Goal: Information Seeking & Learning: Learn about a topic

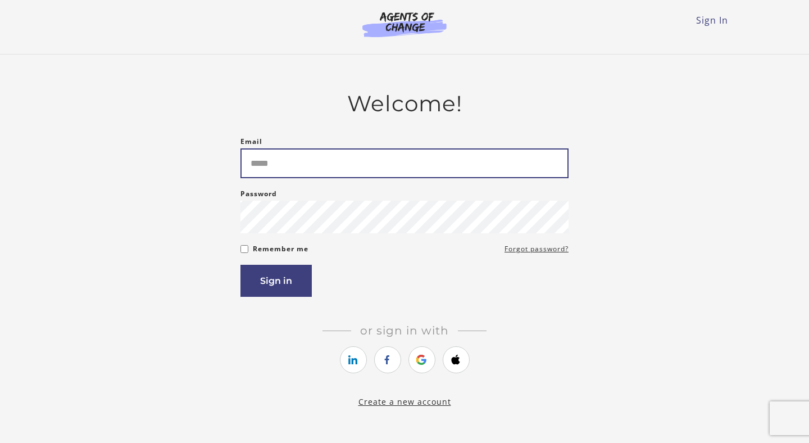
click at [425, 156] on input "Email" at bounding box center [404, 163] width 328 height 30
type input "**********"
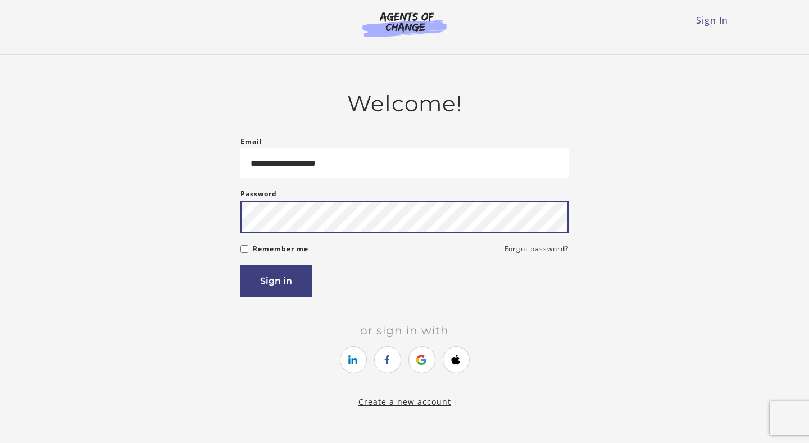
click at [240, 265] on button "Sign in" at bounding box center [275, 281] width 71 height 32
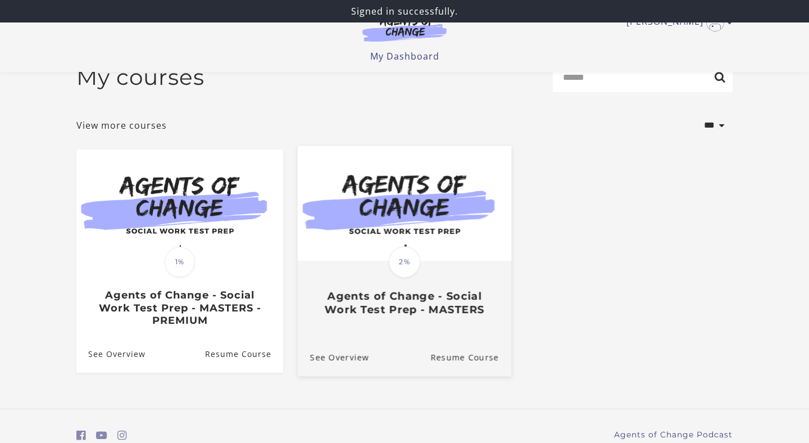
scroll to position [33, 0]
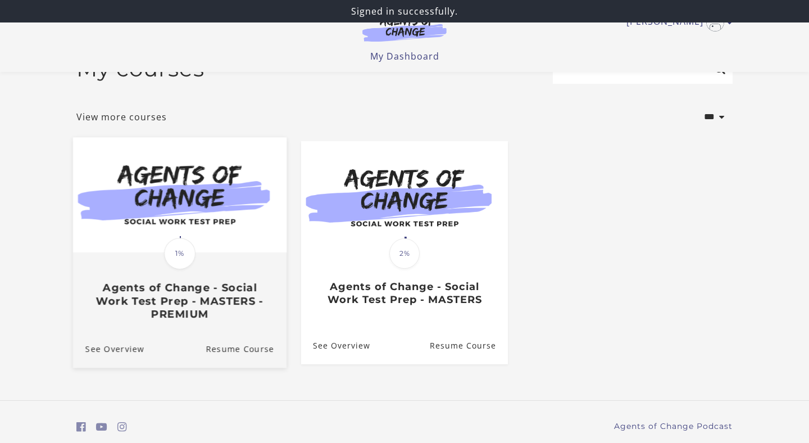
click at [244, 253] on img at bounding box center [179, 195] width 213 height 115
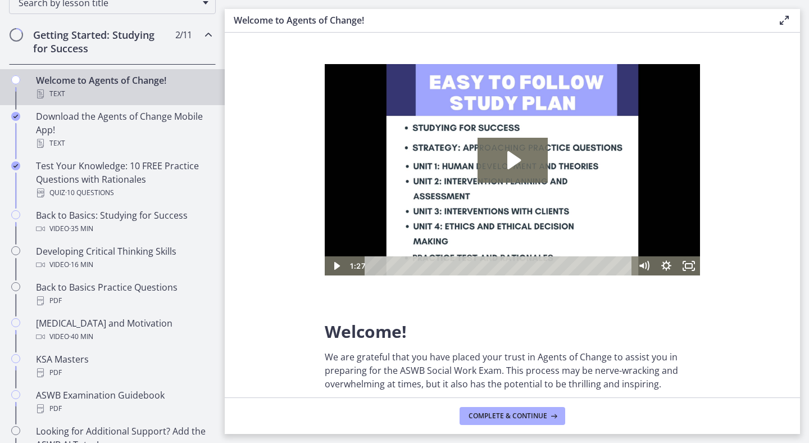
scroll to position [194, 0]
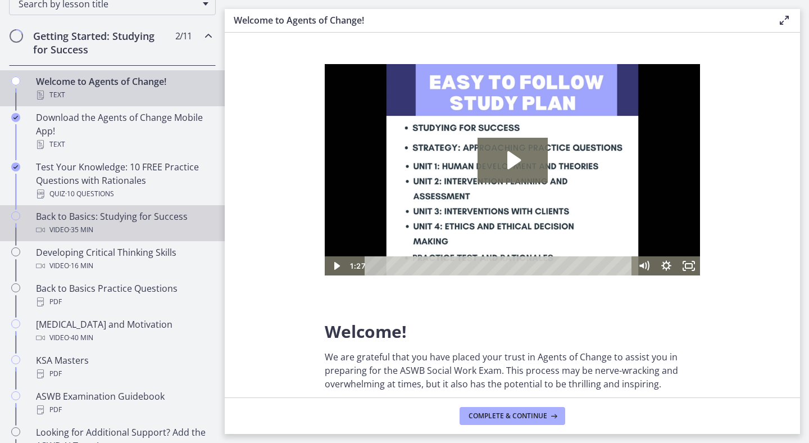
click at [113, 236] on div "Video · 35 min" at bounding box center [123, 229] width 175 height 13
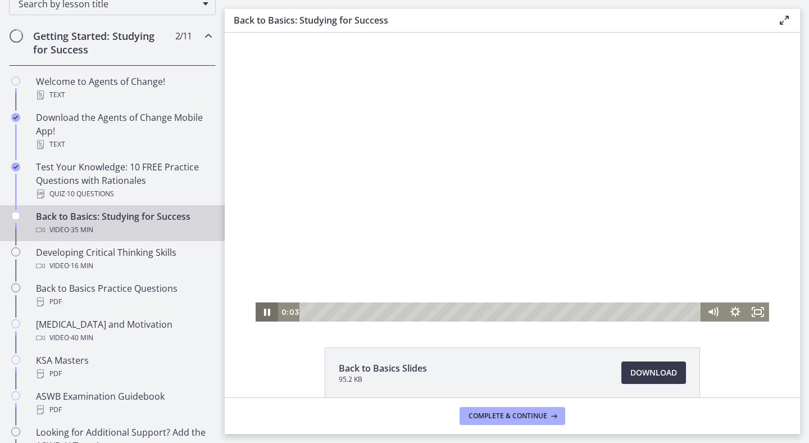
click at [266, 307] on icon "Pause" at bounding box center [267, 311] width 22 height 19
click at [603, 104] on div at bounding box center [512, 177] width 513 height 289
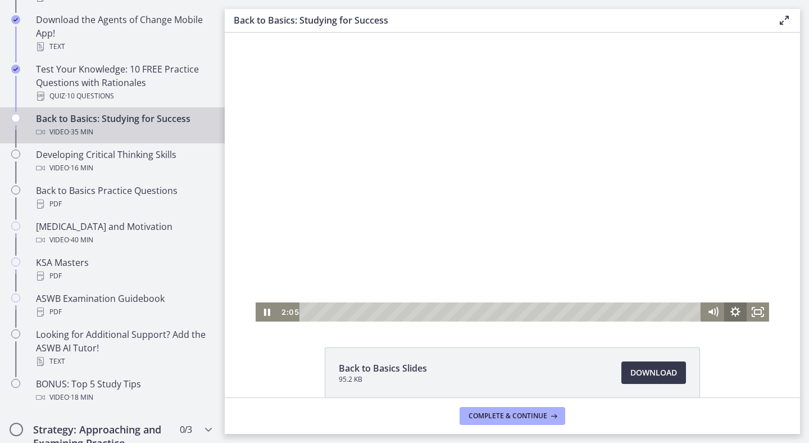
click at [733, 319] on icon "Show settings menu" at bounding box center [735, 311] width 22 height 19
click at [730, 280] on span "Speed" at bounding box center [721, 273] width 28 height 19
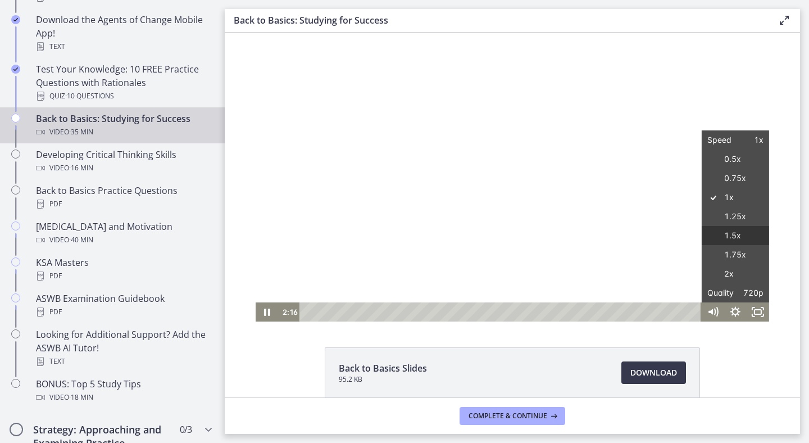
click at [722, 233] on label "1.5x" at bounding box center [734, 236] width 67 height 20
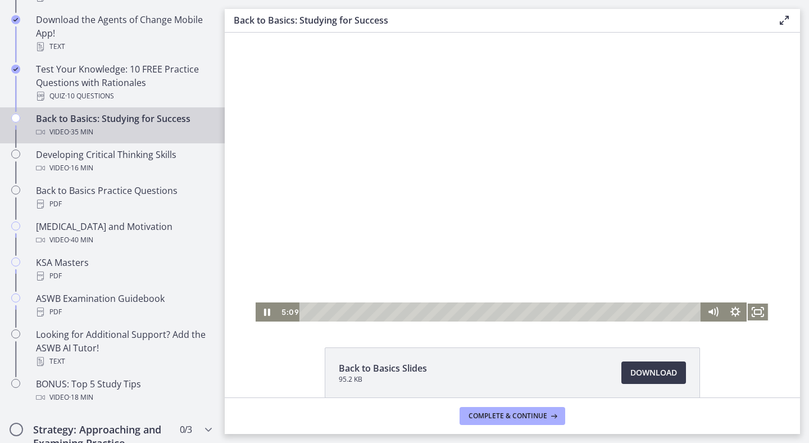
click at [746, 302] on button "Fullscreen" at bounding box center [757, 311] width 22 height 19
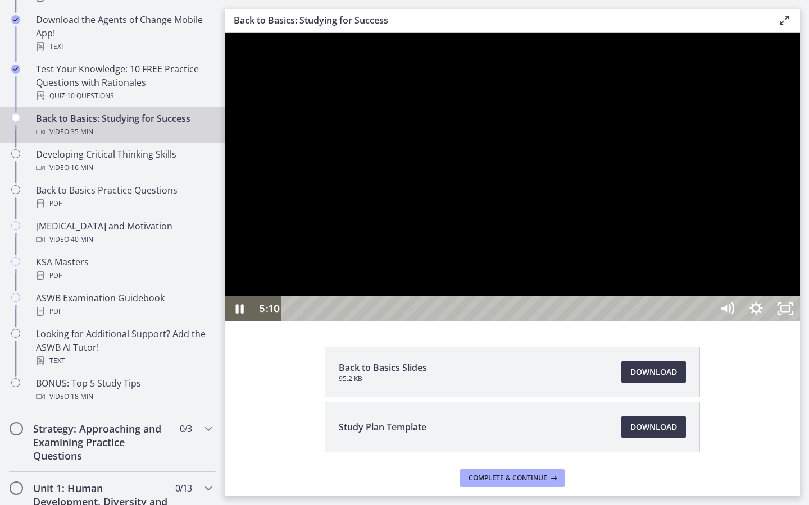
click at [733, 321] on div at bounding box center [512, 177] width 575 height 289
drag, startPoint x: 641, startPoint y: 389, endPoint x: 644, endPoint y: 381, distance: 8.2
click at [641, 321] on div at bounding box center [512, 177] width 575 height 289
click at [403, 321] on div at bounding box center [512, 177] width 575 height 289
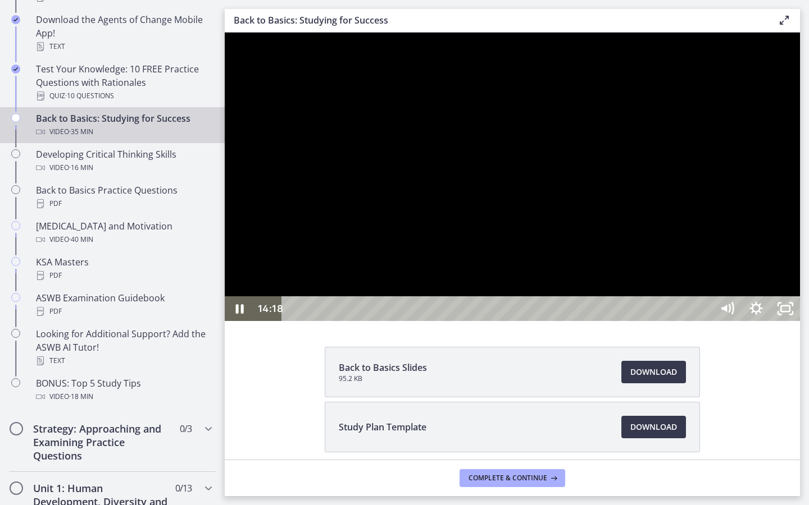
click at [639, 321] on div at bounding box center [512, 177] width 575 height 289
